Goal: Navigation & Orientation: Understand site structure

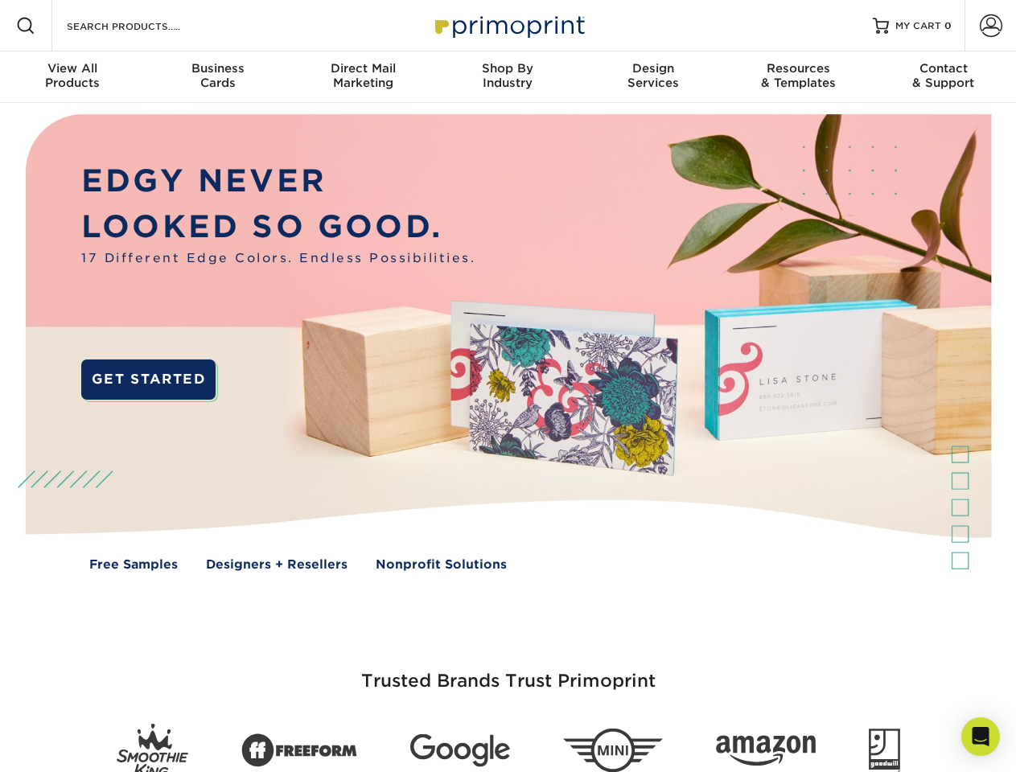
click at [508, 386] on img at bounding box center [508, 354] width 1006 height 503
click at [26, 26] on span at bounding box center [25, 25] width 19 height 19
click at [990, 26] on span at bounding box center [991, 25] width 23 height 23
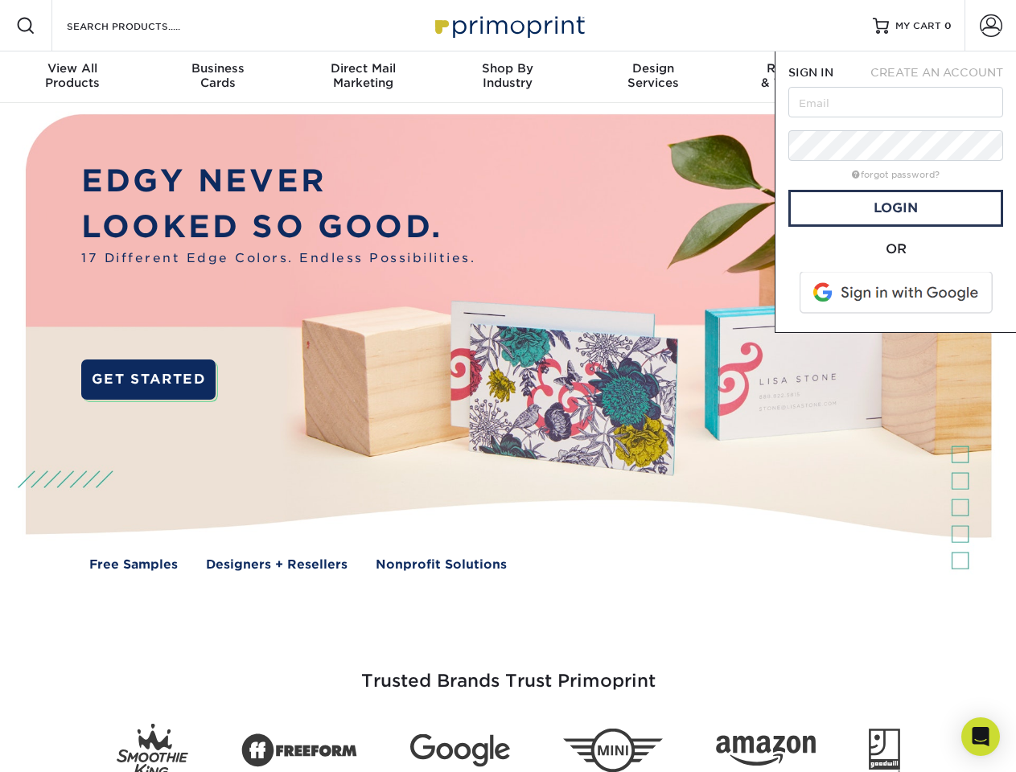
click at [72, 77] on div "View All Products" at bounding box center [72, 75] width 145 height 29
click at [217, 77] on div "Business Cards" at bounding box center [217, 75] width 145 height 29
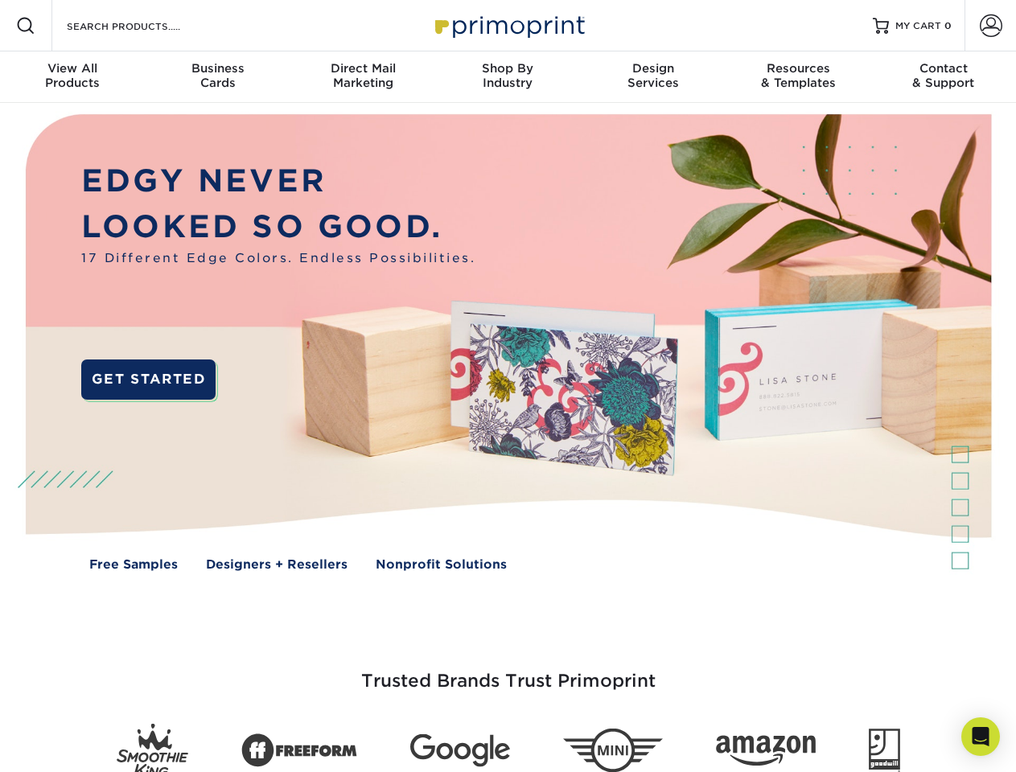
click at [363, 77] on div "Direct Mail Marketing" at bounding box center [362, 75] width 145 height 29
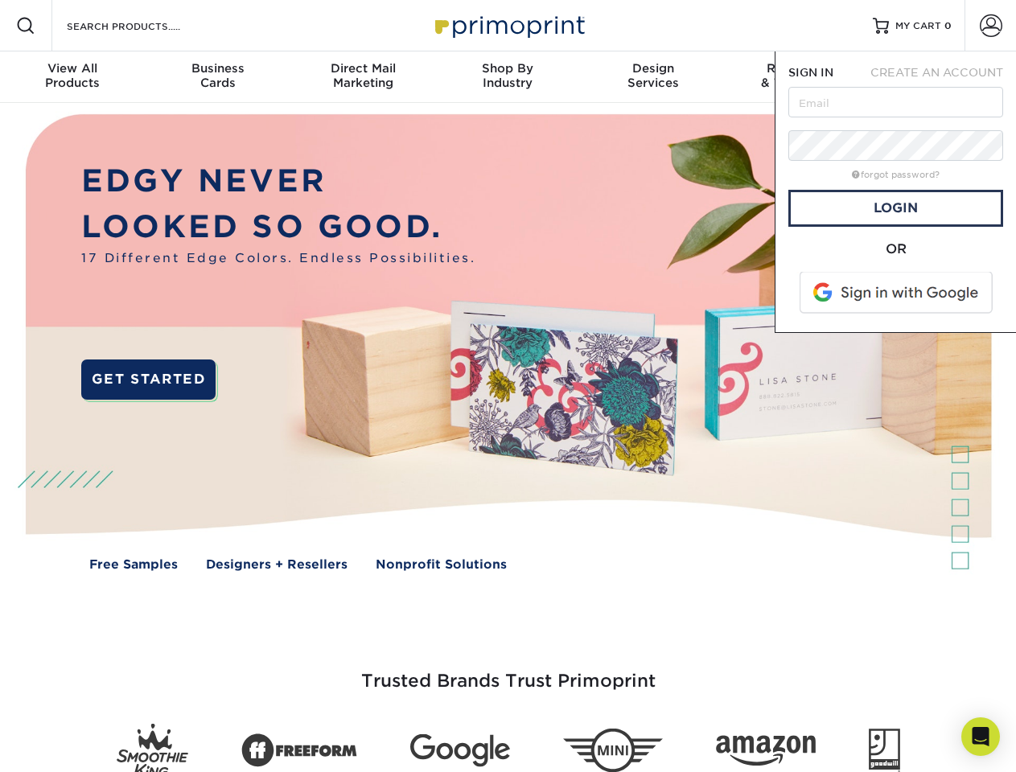
click at [508, 77] on div "Shop By Industry" at bounding box center [507, 75] width 145 height 29
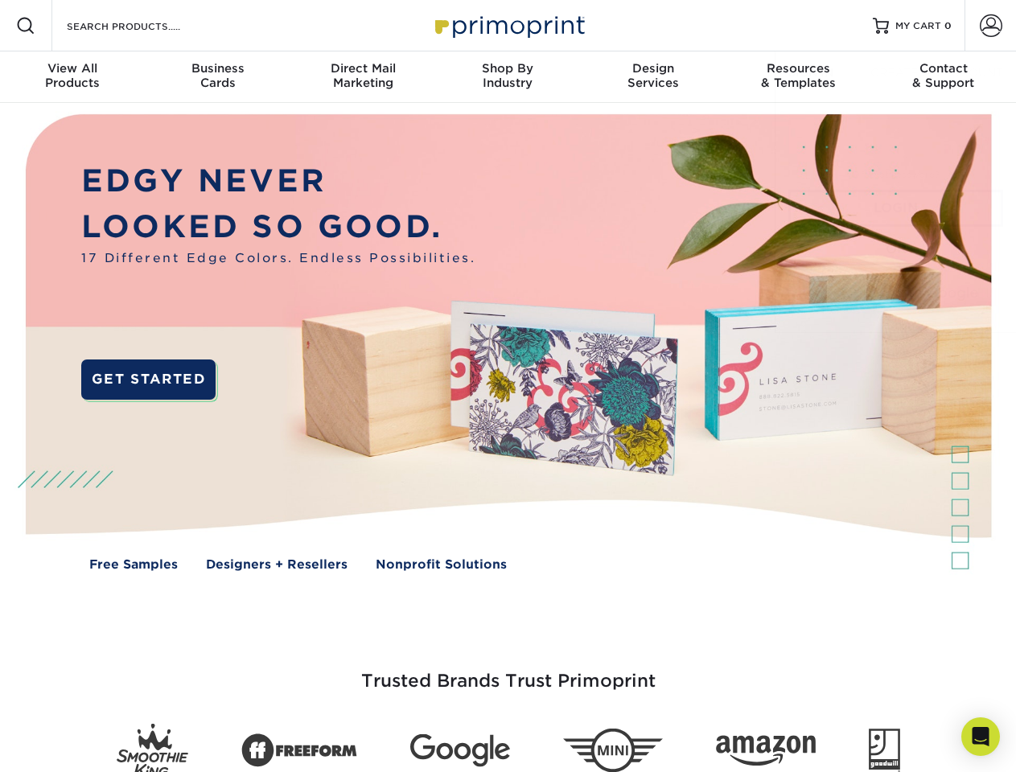
click at [653, 77] on div "Design Services" at bounding box center [653, 75] width 145 height 29
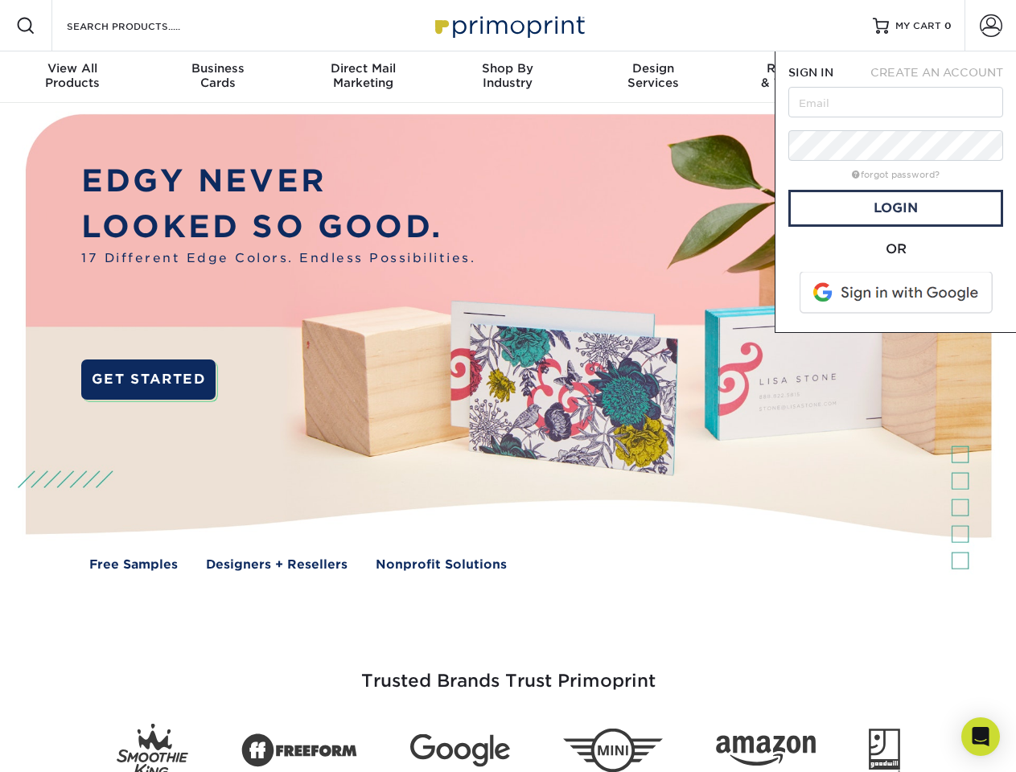
click at [798, 77] on span "SIGN IN" at bounding box center [810, 72] width 45 height 13
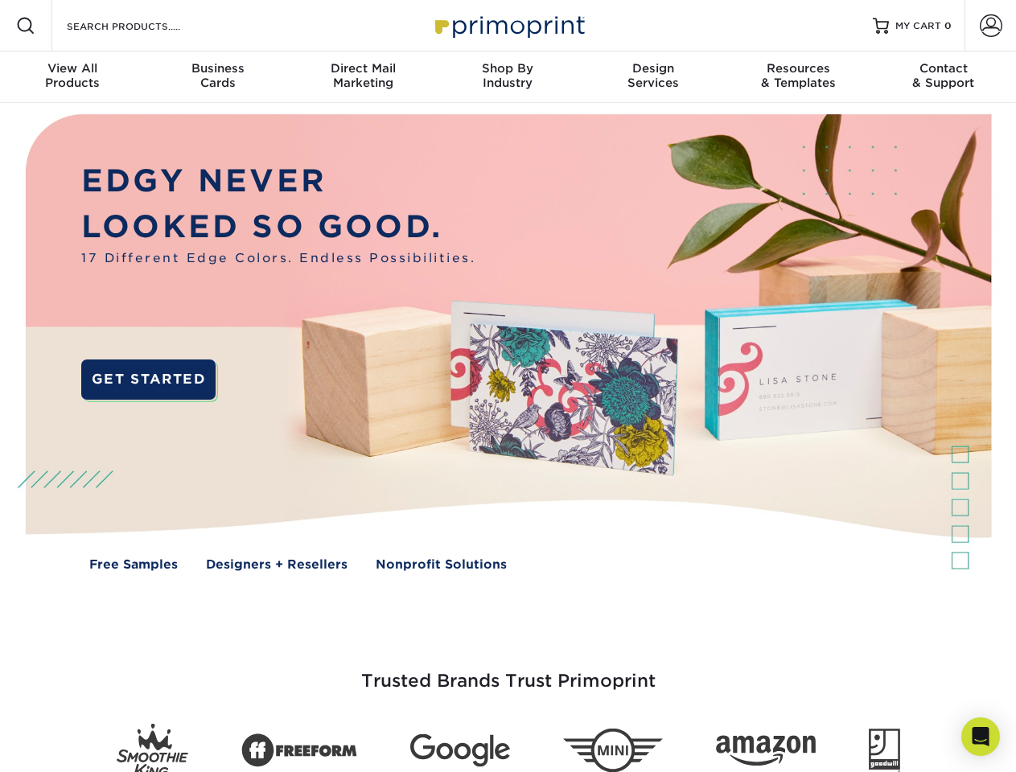
click at [944, 77] on div "Contact & Support" at bounding box center [943, 75] width 145 height 29
